Goal: Information Seeking & Learning: Compare options

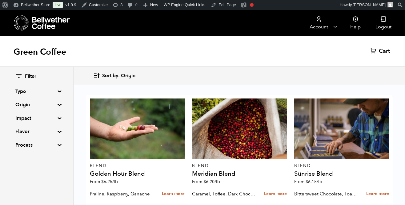
click at [33, 105] on summary "Origin" at bounding box center [36, 104] width 43 height 7
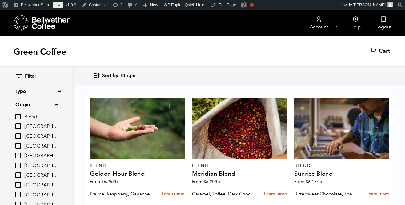
click at [18, 175] on input "[GEOGRAPHIC_DATA]" at bounding box center [18, 175] width 6 height 6
checkbox input "true"
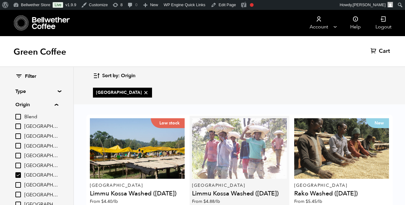
scroll to position [63, 0]
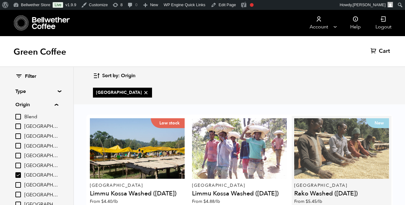
click at [320, 118] on div "New" at bounding box center [342, 148] width 95 height 60
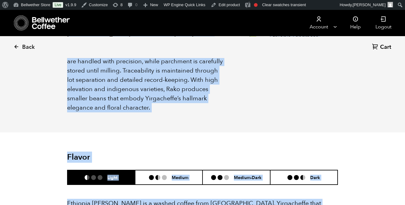
scroll to position [337, 0]
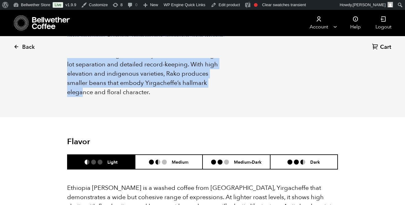
drag, startPoint x: 67, startPoint y: 63, endPoint x: 152, endPoint y: 81, distance: 86.2
click at [152, 81] on p "Rako is a small kebele (community) in Ethiopia’s celebrated Yirgacheffe region,…" at bounding box center [146, 18] width 158 height 157
copy p "Rako is a small kebele (community) in Ethiopia’s celebrated Yirgacheffe region,…"
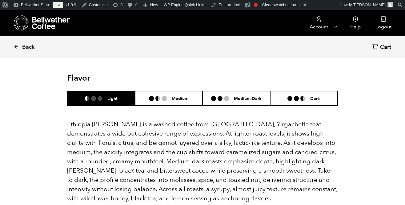
scroll to position [401, 0]
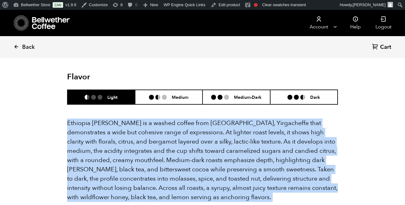
drag, startPoint x: 66, startPoint y: 108, endPoint x: 184, endPoint y: 193, distance: 145.6
copy div "Ethiopia Rako is a washed coffee from Kochere, Yirgacheffe that demonstrates a …"
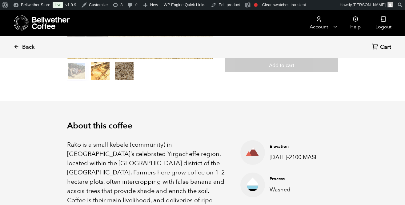
scroll to position [0, 0]
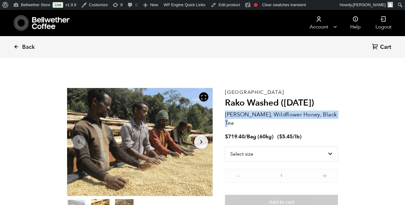
drag, startPoint x: 339, startPoint y: 114, endPoint x: 225, endPoint y: 114, distance: 113.4
click at [225, 114] on section "Item 1 of 3 Arrow Left Arrow Right item 0 item 1 item 2 Item 1 of 3 Ethiopia Ra…" at bounding box center [203, 152] width 302 height 169
copy p "[PERSON_NAME], Wildflower Honey, Black Tea"
click at [26, 24] on icon at bounding box center [21, 23] width 15 height 16
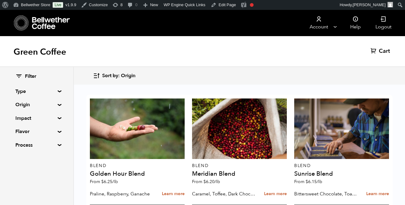
scroll to position [39, 0]
click at [55, 104] on summary "Origin" at bounding box center [36, 104] width 43 height 7
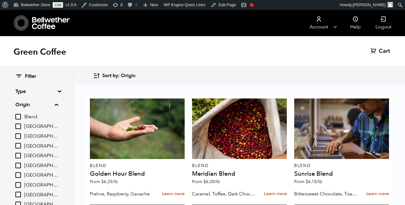
scroll to position [29, 0]
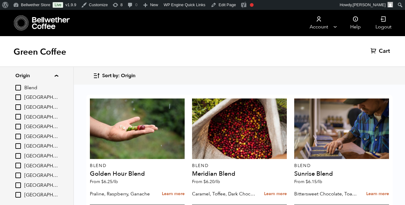
click at [19, 125] on input "[GEOGRAPHIC_DATA]" at bounding box center [18, 127] width 6 height 6
checkbox input "true"
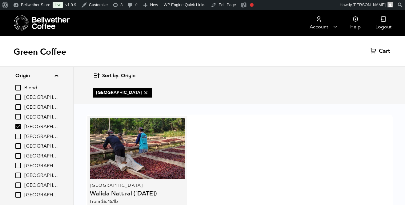
scroll to position [39, 0]
click at [152, 149] on div "East Java Walida Natural (JAN 25) From $ 6.45 /lb" at bounding box center [137, 162] width 95 height 89
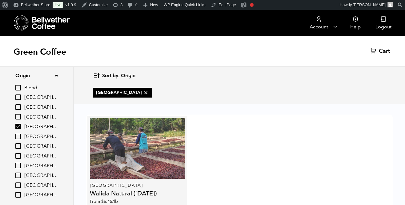
click at [130, 130] on div at bounding box center [137, 148] width 95 height 60
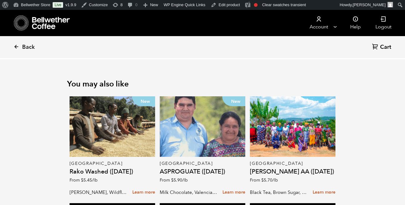
scroll to position [852, 0]
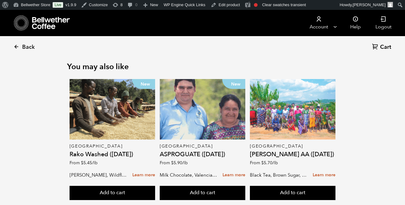
click at [279, 107] on div at bounding box center [293, 109] width 86 height 60
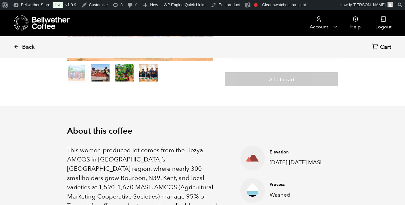
scroll to position [100, 0]
